Goal: Task Accomplishment & Management: Manage account settings

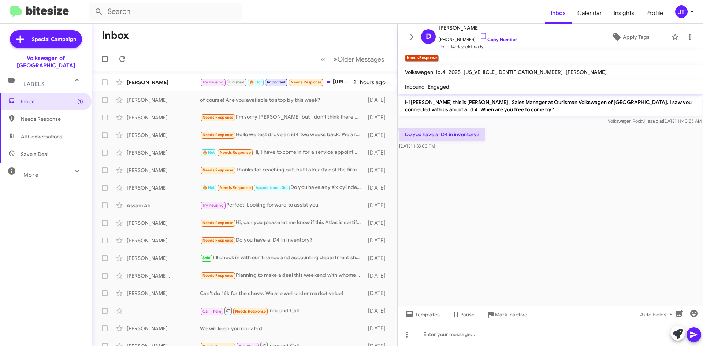
click at [686, 11] on div "JT" at bounding box center [681, 11] width 12 height 12
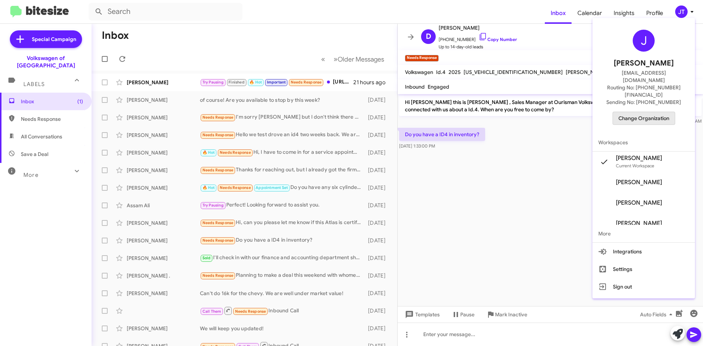
click at [662, 112] on span "Change Organization" at bounding box center [643, 118] width 51 height 12
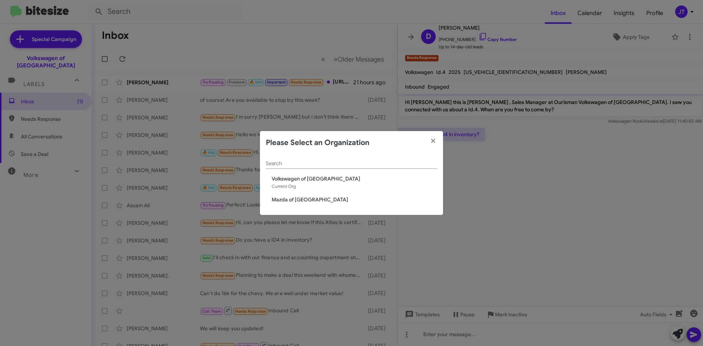
click at [305, 199] on span "Mazda of [GEOGRAPHIC_DATA]" at bounding box center [354, 199] width 165 height 7
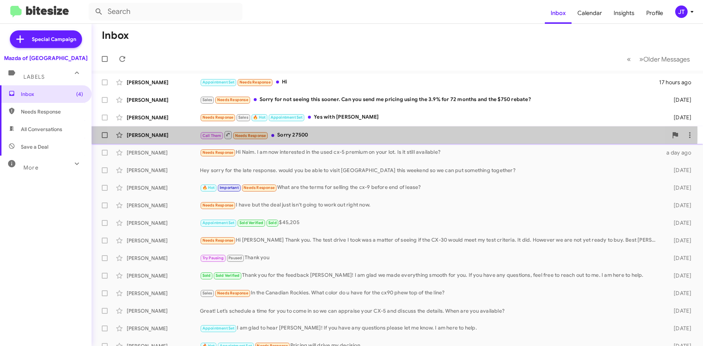
click at [355, 134] on div "Call Them Needs Response Sorry 27500" at bounding box center [434, 134] width 468 height 9
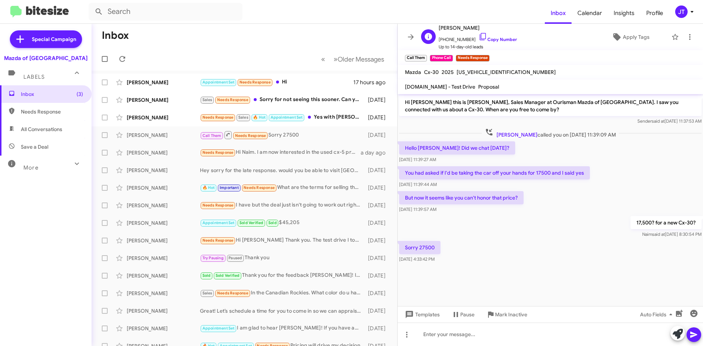
click at [501, 36] on span "[PHONE_NUMBER] Copy Number" at bounding box center [477, 37] width 78 height 11
click at [508, 41] on span "[PHONE_NUMBER] Copy Number" at bounding box center [477, 37] width 78 height 11
click at [501, 41] on link "Copy Number" at bounding box center [497, 39] width 38 height 5
